Goal: Transaction & Acquisition: Purchase product/service

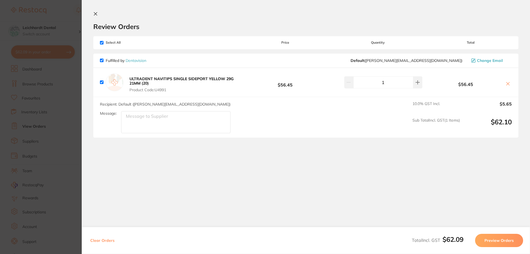
click at [52, 88] on section "Update RRP Set your pre negotiated price for this item. Item Agreed RRP (excl. …" at bounding box center [265, 127] width 530 height 254
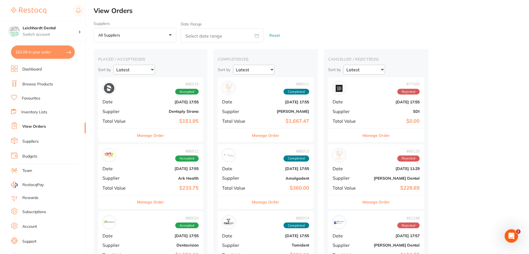
scroll to position [2, 0]
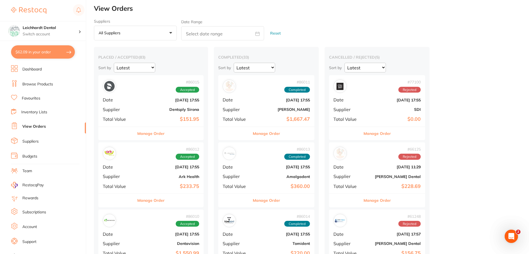
click at [32, 84] on link "Browse Products" at bounding box center [37, 84] width 31 height 6
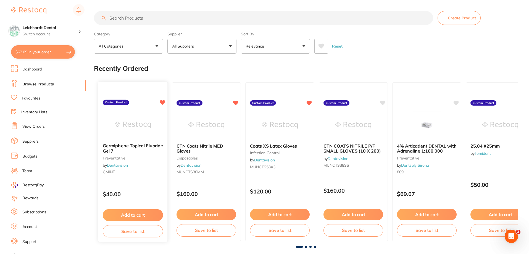
click at [131, 125] on img at bounding box center [133, 125] width 36 height 28
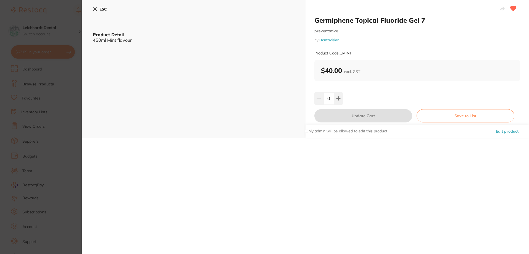
click at [93, 7] on button "ESC" at bounding box center [100, 8] width 14 height 9
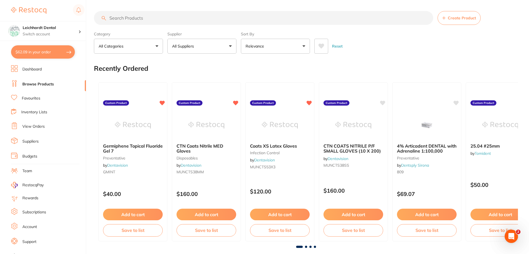
click at [198, 38] on div "Supplier All Suppliers All Suppliers Dentsply Sirona AB Orthodontics Adam denta…" at bounding box center [201, 41] width 69 height 24
click at [199, 41] on button "All Suppliers" at bounding box center [201, 46] width 69 height 15
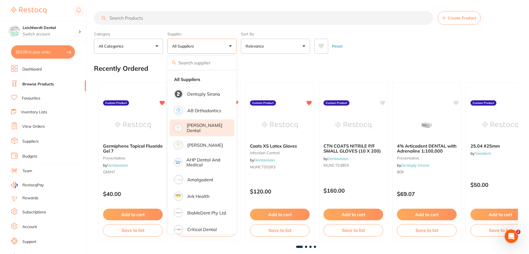
click at [198, 126] on p "[PERSON_NAME] dental" at bounding box center [207, 128] width 40 height 10
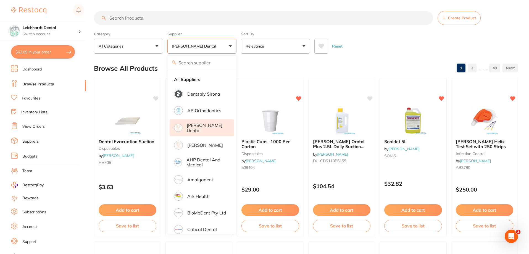
click at [402, 50] on div "Reset" at bounding box center [413, 43] width 199 height 19
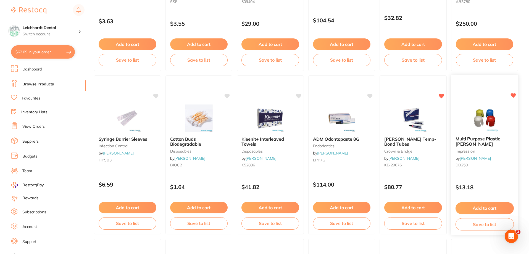
scroll to position [249, 0]
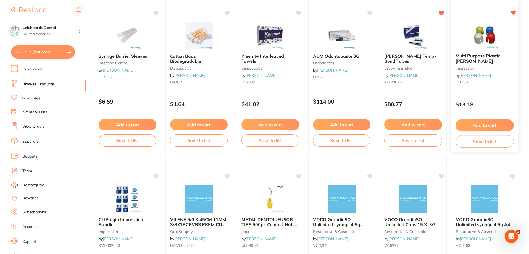
click at [473, 30] on img at bounding box center [484, 35] width 36 height 28
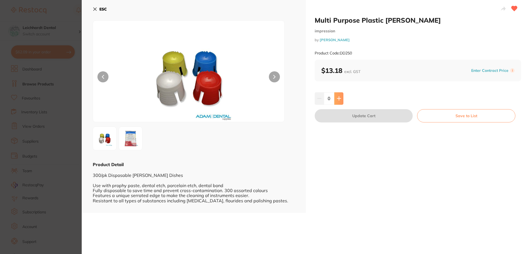
click at [339, 100] on icon at bounding box center [339, 98] width 4 height 4
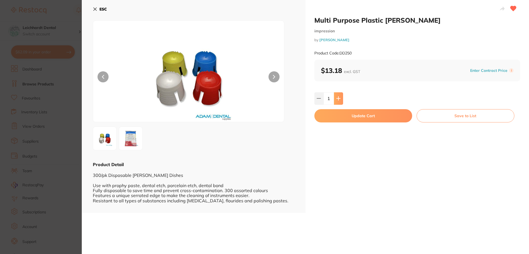
click at [338, 97] on icon at bounding box center [338, 98] width 4 height 4
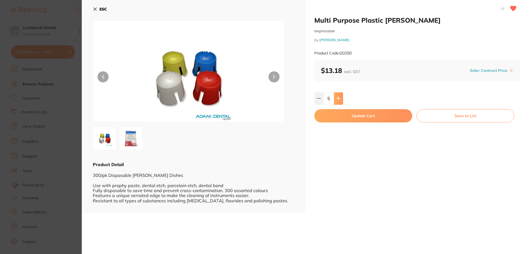
type input "6"
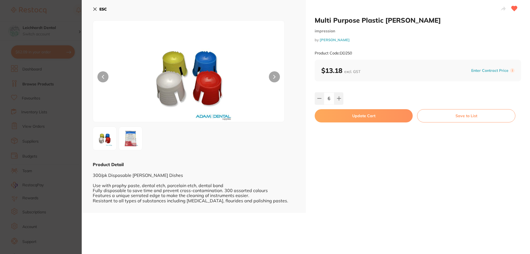
click at [361, 115] on button "Update Cart" at bounding box center [364, 115] width 98 height 13
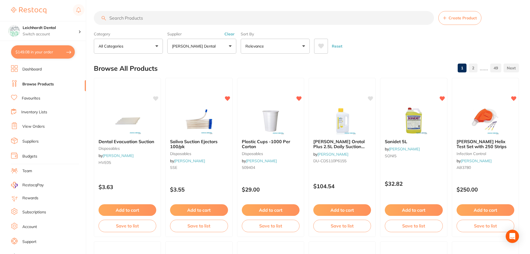
checkbox input "false"
click at [184, 23] on input "search" at bounding box center [263, 18] width 339 height 14
click at [32, 97] on link "Favourites" at bounding box center [31, 99] width 19 height 6
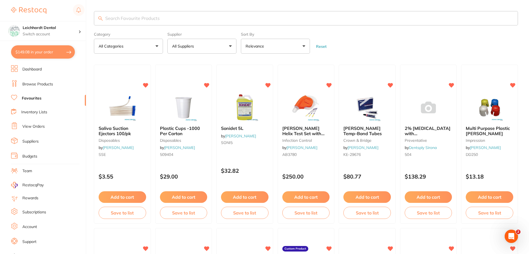
click at [139, 17] on input "search" at bounding box center [306, 18] width 424 height 14
type input "paper points"
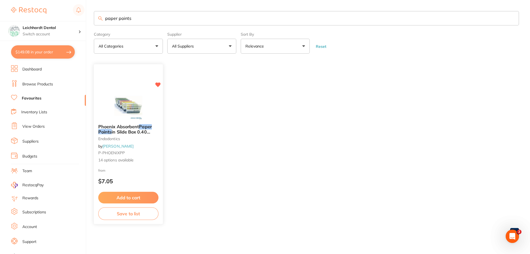
click at [137, 99] on img at bounding box center [128, 106] width 36 height 28
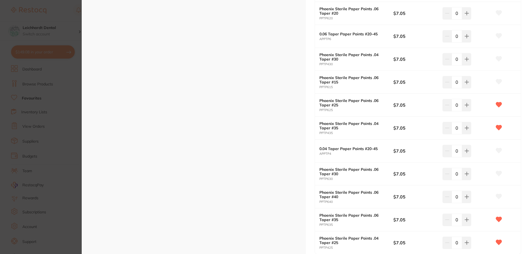
scroll to position [221, 0]
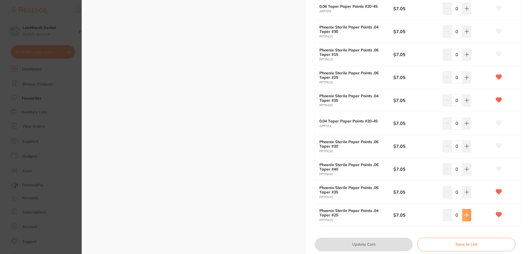
click at [463, 214] on button at bounding box center [466, 215] width 9 height 12
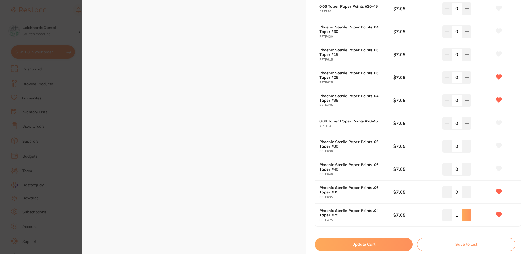
click at [463, 213] on button at bounding box center [466, 215] width 9 height 12
click at [465, 213] on icon at bounding box center [467, 215] width 4 height 4
type input "5"
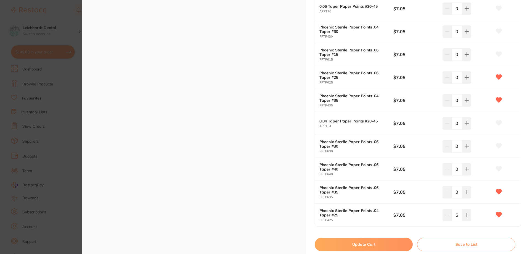
click at [361, 243] on button "Update Cart" at bounding box center [364, 244] width 98 height 13
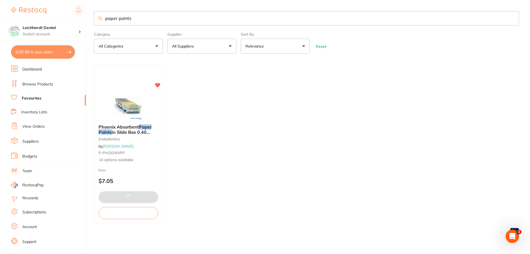
drag, startPoint x: 148, startPoint y: 15, endPoint x: 95, endPoint y: 14, distance: 52.8
click at [95, 14] on input "paper points" at bounding box center [306, 18] width 425 height 14
type input "splash"
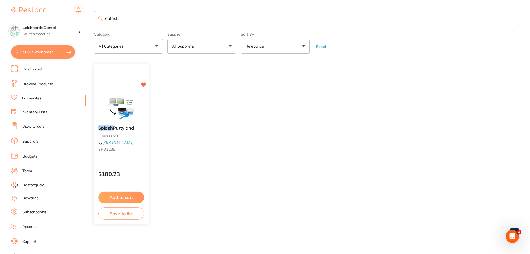
click at [127, 110] on img at bounding box center [121, 107] width 36 height 28
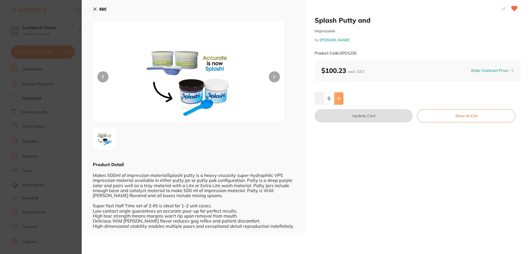
click at [337, 100] on icon at bounding box center [339, 98] width 4 height 4
type input "1"
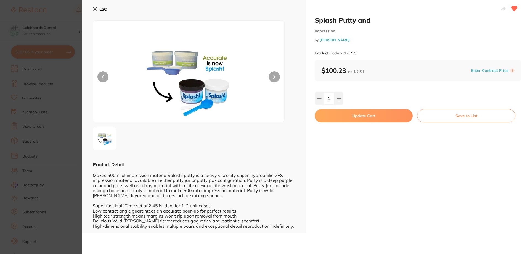
click at [345, 113] on button "Update Cart" at bounding box center [364, 115] width 98 height 13
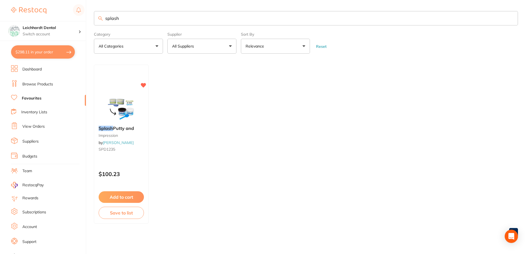
drag, startPoint x: 131, startPoint y: 16, endPoint x: 99, endPoint y: 17, distance: 32.9
click at [99, 17] on div "splash" at bounding box center [306, 18] width 424 height 14
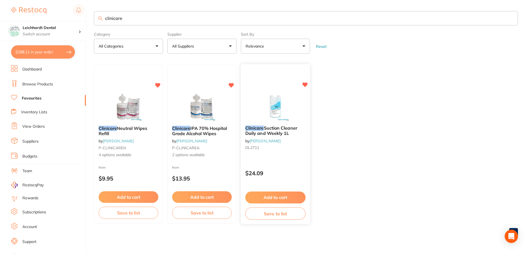
type input "clinicare"
click at [282, 105] on img at bounding box center [275, 107] width 36 height 28
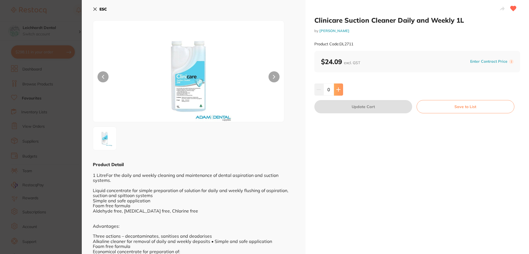
click at [340, 90] on button at bounding box center [338, 89] width 9 height 12
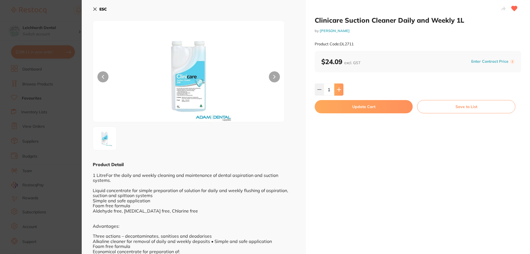
click at [340, 90] on icon at bounding box center [339, 89] width 4 height 4
type input "3"
click at [365, 110] on button "Update Cart" at bounding box center [364, 106] width 98 height 13
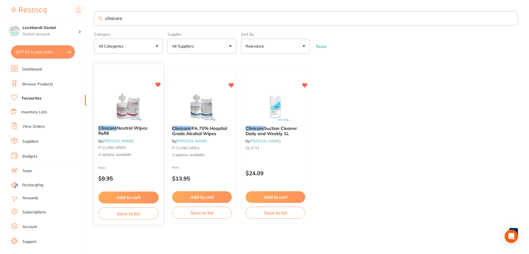
click at [113, 98] on img at bounding box center [128, 107] width 36 height 28
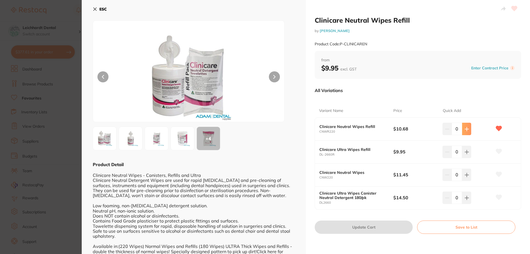
click at [465, 127] on icon at bounding box center [467, 129] width 4 height 4
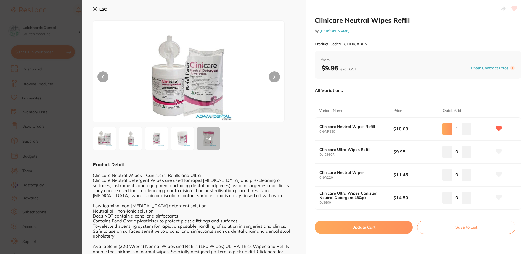
click at [443, 131] on button at bounding box center [447, 129] width 9 height 12
click at [466, 128] on icon at bounding box center [467, 129] width 4 height 4
click at [449, 127] on button at bounding box center [447, 129] width 9 height 12
type input "0"
click at [466, 153] on icon at bounding box center [467, 152] width 4 height 4
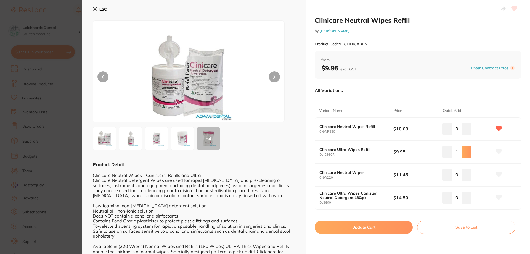
click at [466, 153] on icon at bounding box center [467, 152] width 4 height 4
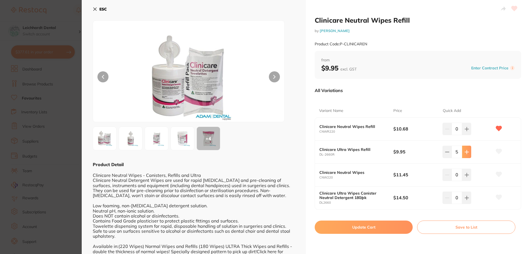
type input "6"
click at [382, 225] on button "Update Cart" at bounding box center [364, 226] width 98 height 13
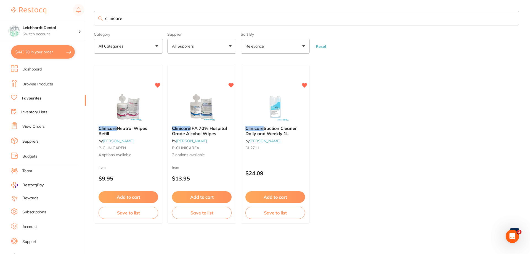
drag, startPoint x: 133, startPoint y: 22, endPoint x: 83, endPoint y: 20, distance: 49.7
click at [83, 20] on div "$443.28 Leichhardt Dental Switch account Leichhardt Dental Haberfield Dental $4…" at bounding box center [265, 127] width 530 height 254
type input "etch"
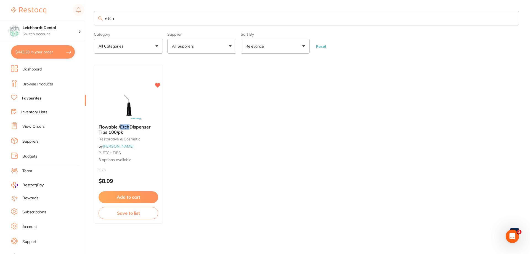
click at [135, 18] on input "etch" at bounding box center [306, 18] width 425 height 14
click at [39, 84] on link "Browse Products" at bounding box center [37, 84] width 31 height 6
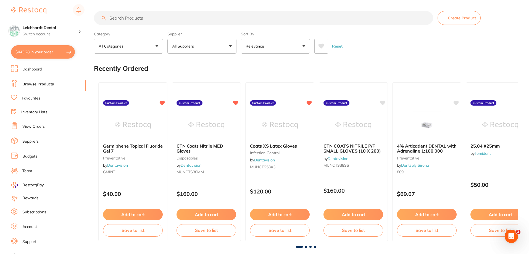
click at [149, 17] on input "search" at bounding box center [263, 18] width 339 height 14
type input "etch"
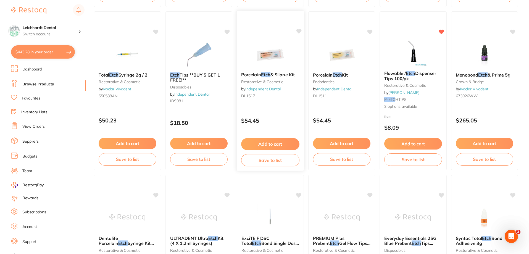
scroll to position [635, 0]
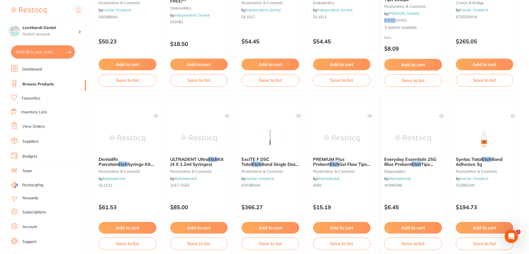
click at [43, 100] on li "Favourites" at bounding box center [48, 98] width 75 height 7
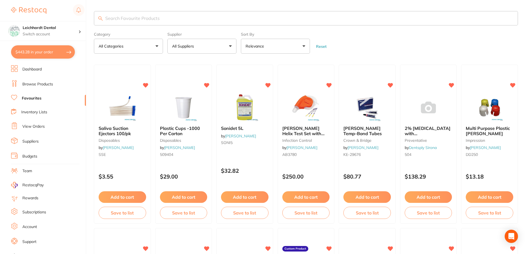
click at [162, 19] on input "search" at bounding box center [306, 18] width 424 height 14
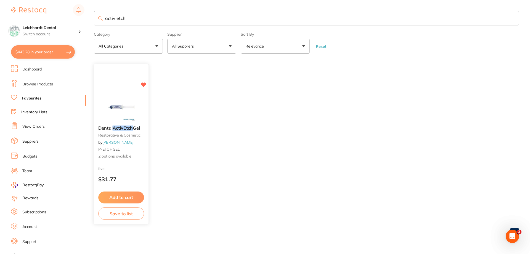
type input "activ etch"
click at [130, 105] on img at bounding box center [121, 108] width 36 height 28
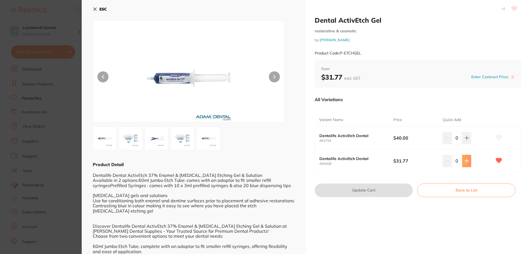
click at [467, 162] on icon at bounding box center [467, 161] width 4 height 4
type input "1"
click at [384, 193] on button "Update Cart" at bounding box center [364, 189] width 98 height 13
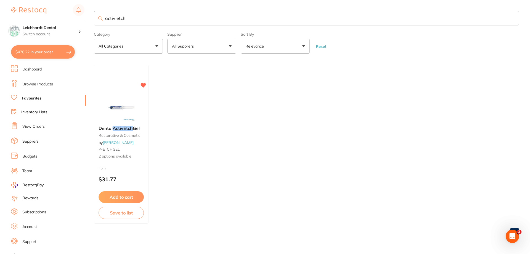
drag, startPoint x: 141, startPoint y: 21, endPoint x: 91, endPoint y: 20, distance: 49.4
click at [91, 20] on div "$478.22 Leichhardt Dental Switch account Leichhardt Dental Haberfield Dental $4…" at bounding box center [265, 127] width 530 height 254
click at [111, 18] on input "ora seal" at bounding box center [306, 18] width 425 height 14
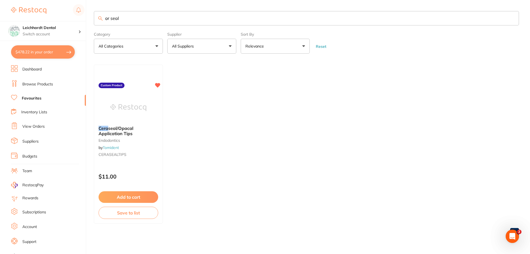
type input "or seal"
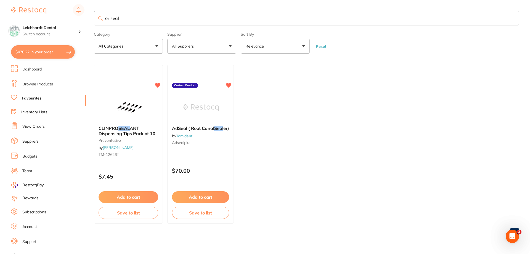
click at [44, 83] on link "Browse Products" at bounding box center [37, 84] width 31 height 6
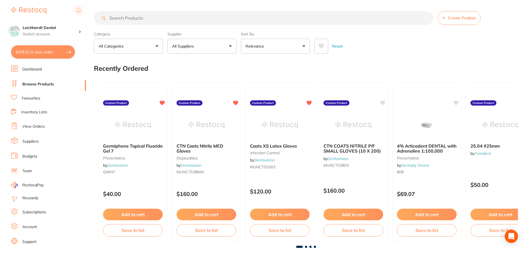
click at [144, 22] on input "search" at bounding box center [263, 18] width 339 height 14
type input "or seal"
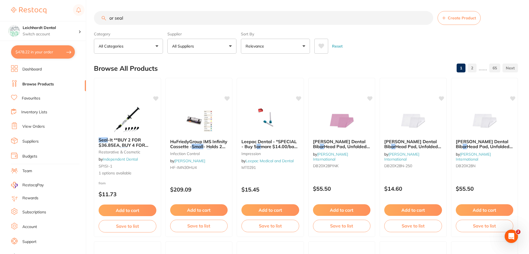
click at [32, 95] on li "Favourites" at bounding box center [48, 98] width 75 height 7
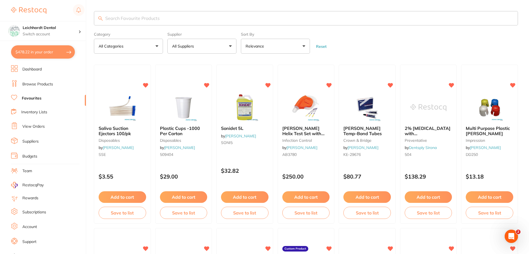
click at [135, 22] on input "search" at bounding box center [306, 18] width 424 height 14
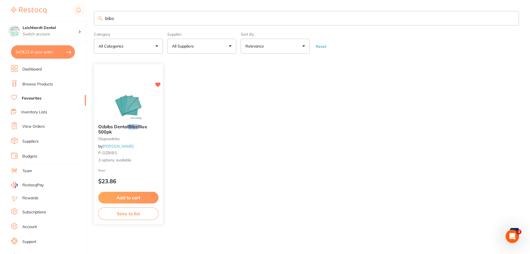
type input "bibs"
click at [121, 99] on img at bounding box center [128, 106] width 36 height 28
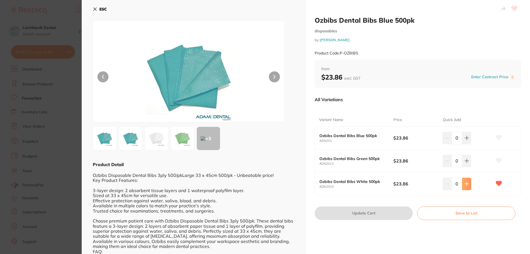
click at [463, 186] on button at bounding box center [466, 184] width 9 height 12
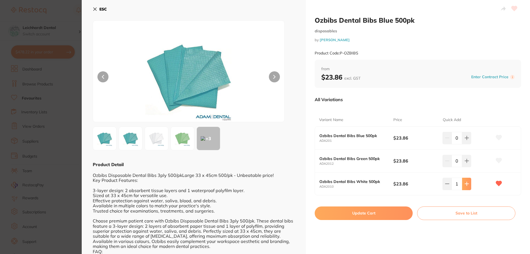
click at [467, 183] on icon at bounding box center [467, 183] width 4 height 4
click at [467, 182] on icon at bounding box center [467, 183] width 4 height 4
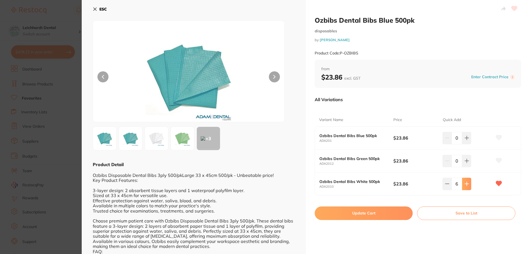
click at [467, 182] on icon at bounding box center [467, 183] width 4 height 4
click at [447, 184] on icon at bounding box center [447, 183] width 4 height 4
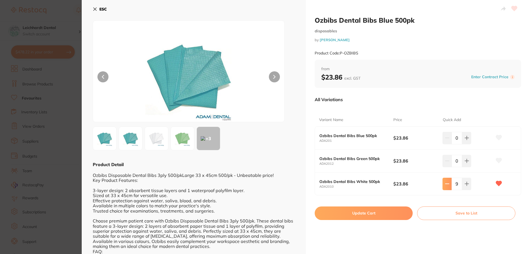
click at [447, 184] on icon at bounding box center [447, 183] width 4 height 4
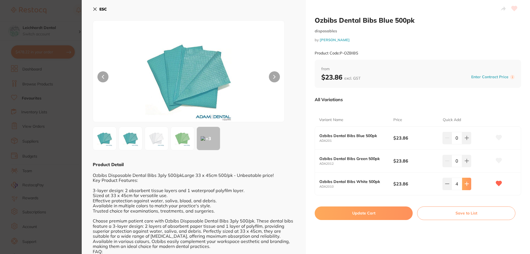
click at [466, 184] on icon at bounding box center [467, 184] width 4 height 4
type input "5"
click at [345, 214] on button "Update Cart" at bounding box center [364, 212] width 98 height 13
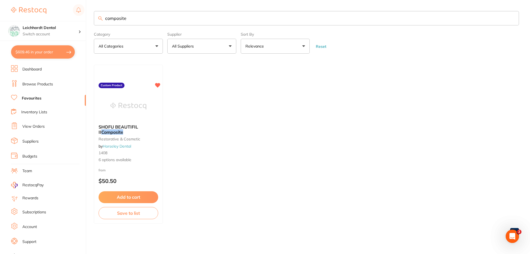
click at [141, 19] on input "composite" at bounding box center [306, 18] width 425 height 14
drag, startPoint x: 141, startPoint y: 19, endPoint x: 119, endPoint y: 19, distance: 21.3
click at [119, 19] on input "composite" at bounding box center [306, 18] width 425 height 14
type input "este"
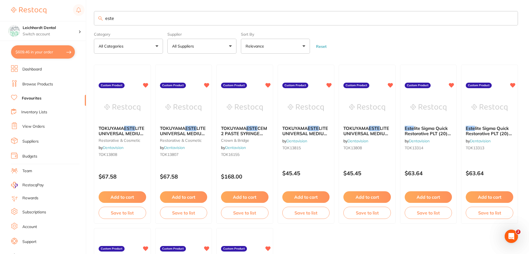
click at [123, 17] on input "este" at bounding box center [306, 18] width 424 height 14
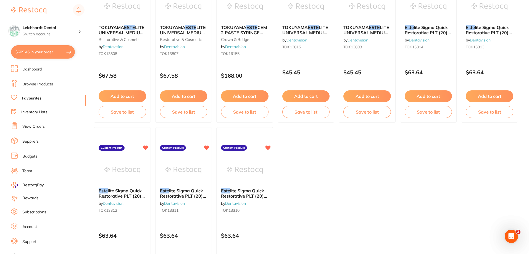
scroll to position [110, 0]
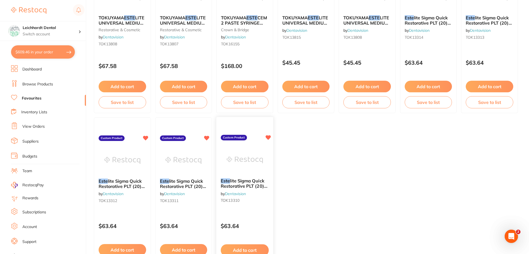
click at [251, 152] on img at bounding box center [244, 160] width 36 height 28
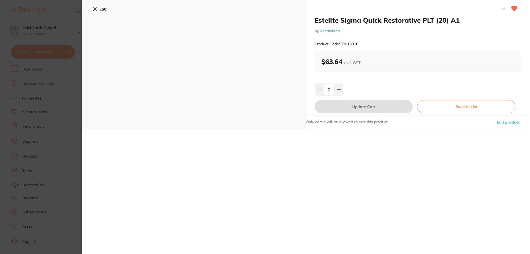
click at [344, 89] on div "0" at bounding box center [418, 89] width 207 height 12
click at [341, 91] on button at bounding box center [338, 89] width 9 height 12
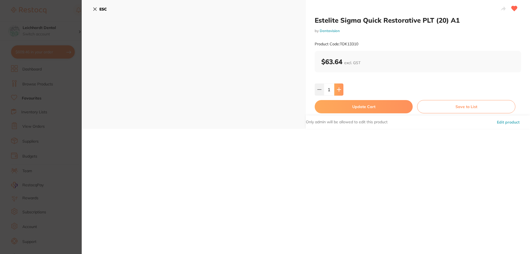
click at [340, 91] on icon at bounding box center [339, 89] width 4 height 4
type input "2"
click at [359, 104] on button "Update Cart" at bounding box center [364, 106] width 98 height 13
checkbox input "false"
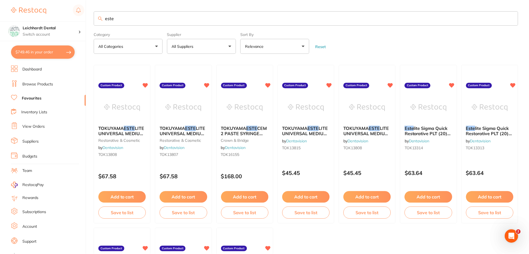
scroll to position [110, 0]
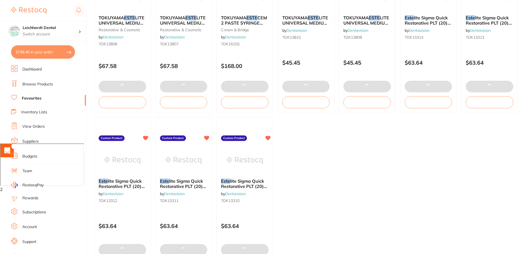
click at [194, 163] on img at bounding box center [183, 160] width 36 height 28
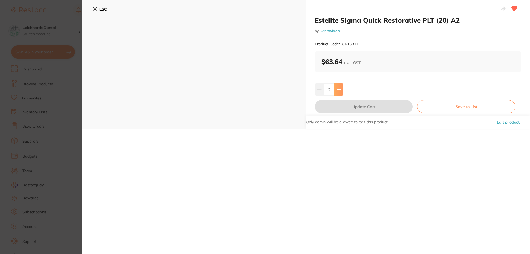
click at [339, 88] on icon at bounding box center [339, 89] width 4 height 4
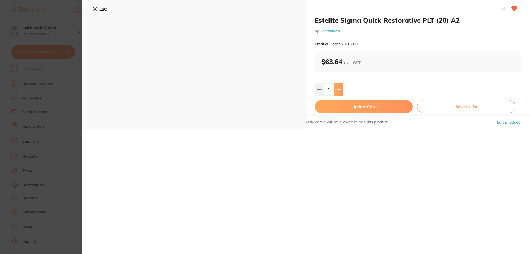
click at [339, 88] on icon at bounding box center [339, 89] width 4 height 4
type input "3"
click at [355, 108] on button "Update Cart" at bounding box center [364, 106] width 98 height 13
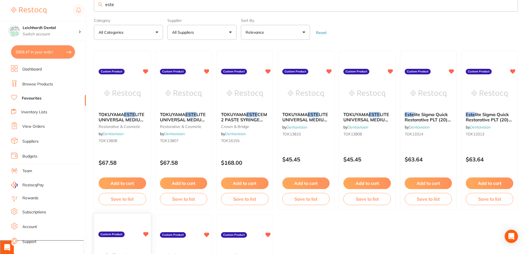
scroll to position [17, 0]
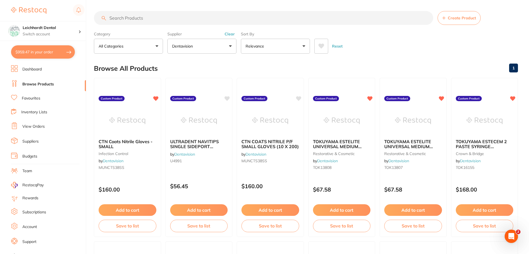
click at [123, 15] on input "search" at bounding box center [263, 18] width 339 height 14
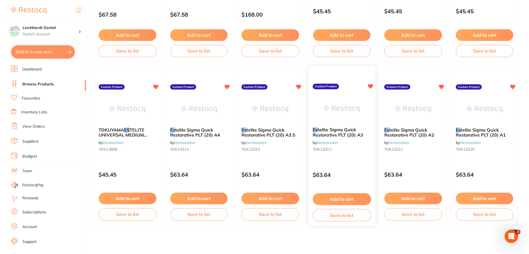
type input "es"
click at [341, 111] on img at bounding box center [341, 109] width 36 height 28
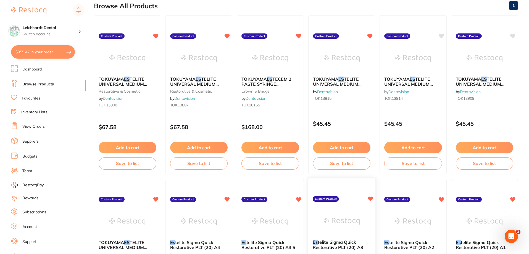
scroll to position [175, 0]
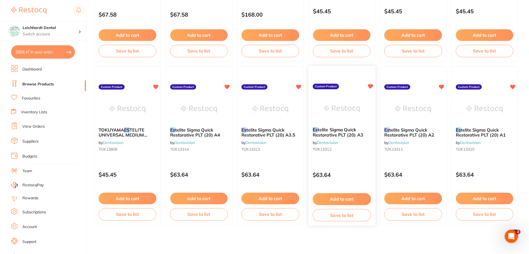
click at [337, 104] on img at bounding box center [341, 109] width 36 height 28
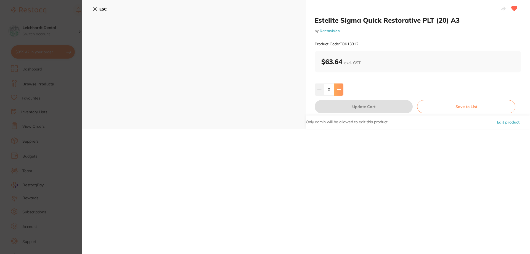
click at [337, 87] on icon at bounding box center [339, 89] width 4 height 4
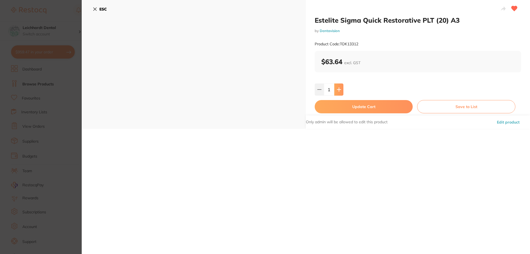
click at [337, 87] on icon at bounding box center [339, 89] width 4 height 4
click at [340, 89] on icon at bounding box center [339, 89] width 4 height 4
type input "3"
click at [364, 108] on button "Update Cart" at bounding box center [364, 106] width 98 height 13
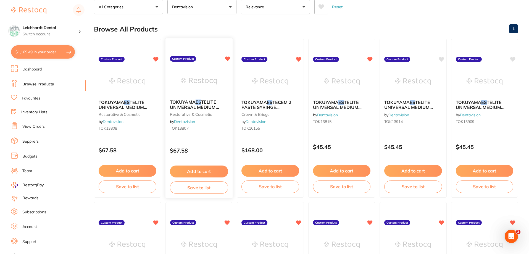
scroll to position [37, 0]
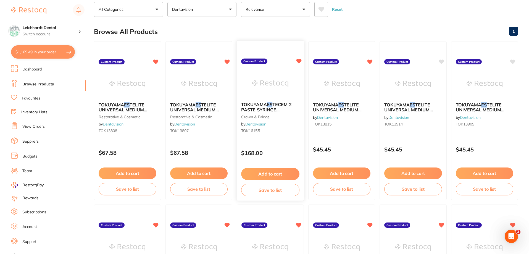
click at [267, 89] on img at bounding box center [270, 84] width 36 height 28
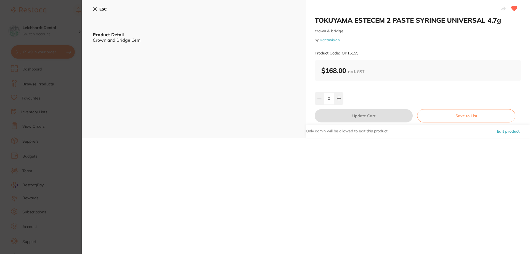
click at [93, 7] on icon at bounding box center [95, 9] width 4 height 4
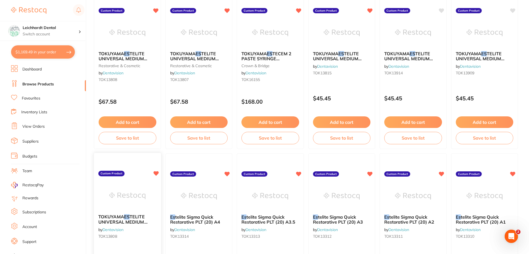
scroll to position [120, 0]
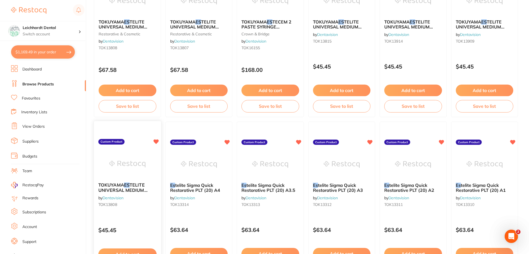
click at [126, 162] on img at bounding box center [127, 164] width 36 height 28
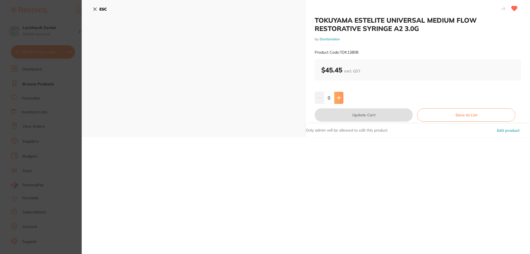
click at [339, 97] on icon at bounding box center [339, 98] width 4 height 4
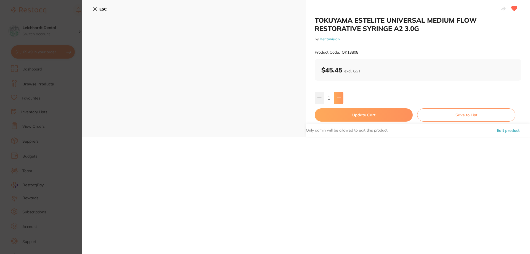
click at [339, 97] on icon at bounding box center [339, 98] width 4 height 4
type input "2"
click at [346, 118] on button "Update Cart" at bounding box center [364, 114] width 98 height 13
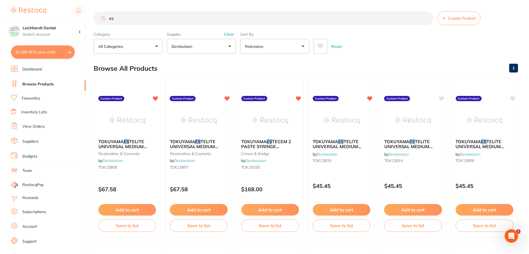
scroll to position [120, 0]
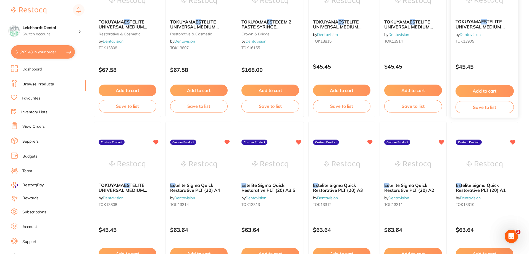
click at [474, 10] on img at bounding box center [484, 1] width 36 height 28
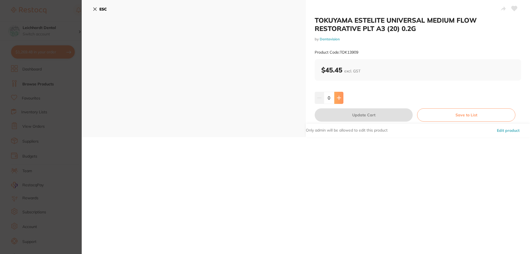
click at [339, 96] on icon at bounding box center [339, 98] width 4 height 4
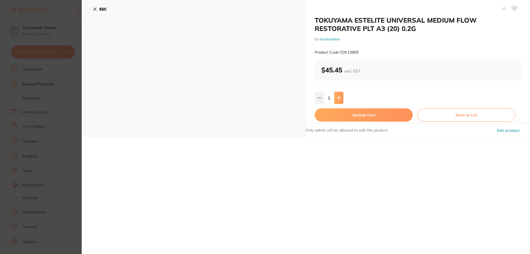
click at [341, 99] on button at bounding box center [338, 98] width 9 height 12
type input "2"
click at [354, 112] on button "Update Cart" at bounding box center [364, 114] width 98 height 13
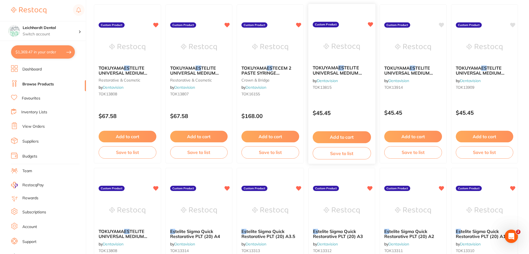
scroll to position [64, 0]
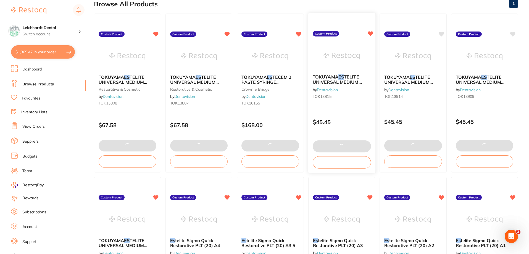
click at [333, 51] on img at bounding box center [341, 56] width 36 height 28
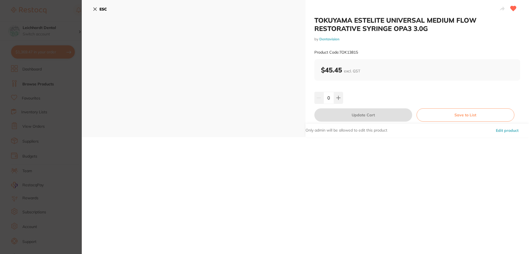
click at [97, 7] on button "ESC" at bounding box center [100, 8] width 14 height 9
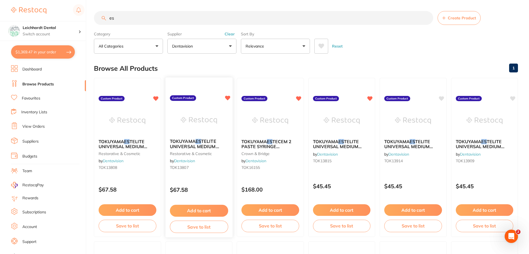
click at [210, 117] on img at bounding box center [199, 120] width 36 height 28
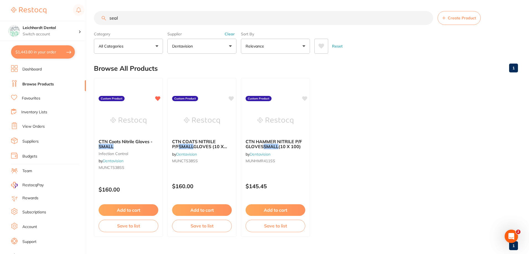
click at [41, 82] on link "Browse Products" at bounding box center [37, 84] width 31 height 6
click at [221, 51] on button "Dentavision" at bounding box center [201, 46] width 69 height 15
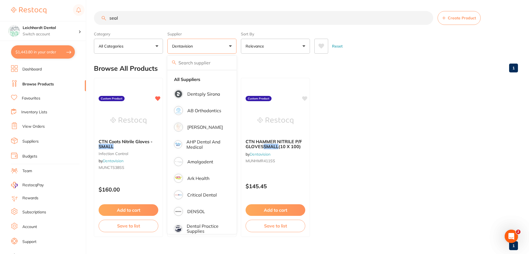
click at [224, 34] on label "Supplier" at bounding box center [201, 33] width 69 height 5
click at [231, 34] on label "Supplier" at bounding box center [201, 33] width 69 height 5
click at [191, 77] on strong "All Suppliers" at bounding box center [187, 79] width 26 height 5
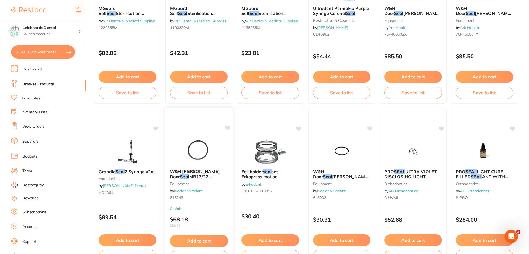
scroll to position [1317, 0]
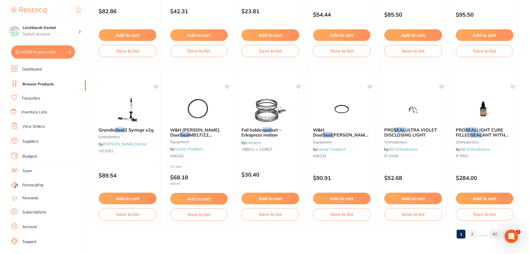
click at [473, 234] on link "2" at bounding box center [472, 233] width 9 height 11
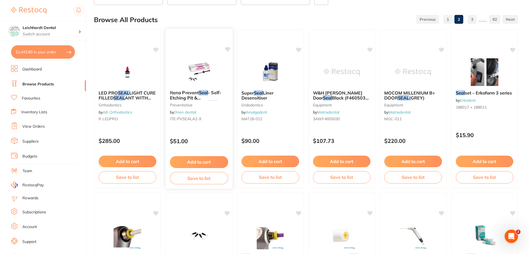
scroll to position [0, 0]
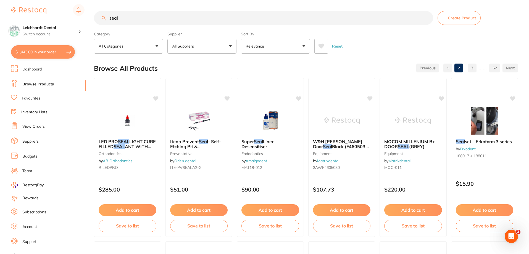
drag, startPoint x: 122, startPoint y: 20, endPoint x: 102, endPoint y: 16, distance: 20.3
click at [102, 16] on input "seal" at bounding box center [263, 18] width 339 height 14
type input "or seal"
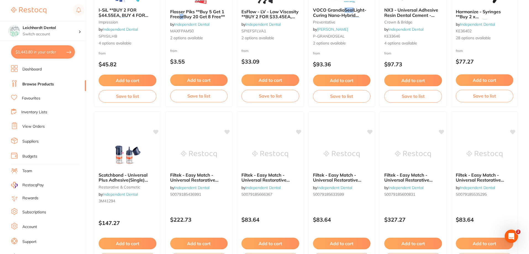
scroll to position [1132, 0]
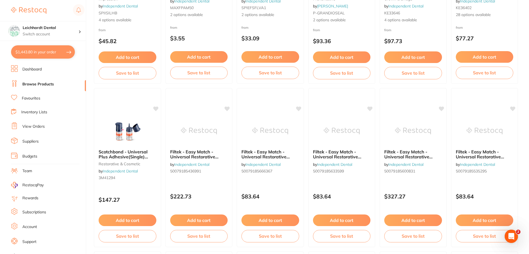
click at [35, 97] on link "Favourites" at bounding box center [31, 99] width 19 height 6
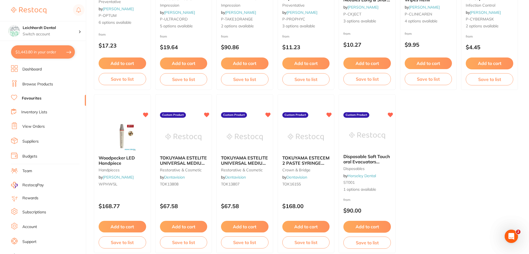
scroll to position [1141, 0]
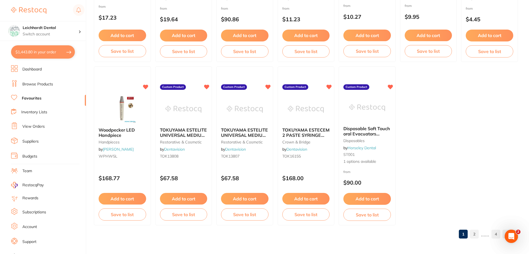
click at [474, 233] on link "2" at bounding box center [474, 233] width 9 height 11
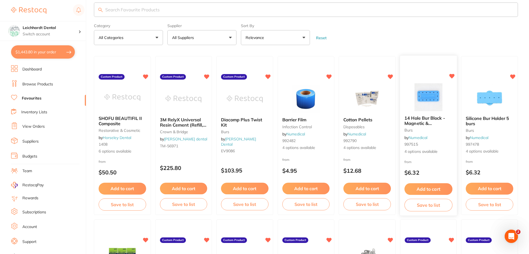
scroll to position [0, 0]
